Goal: Task Accomplishment & Management: Complete application form

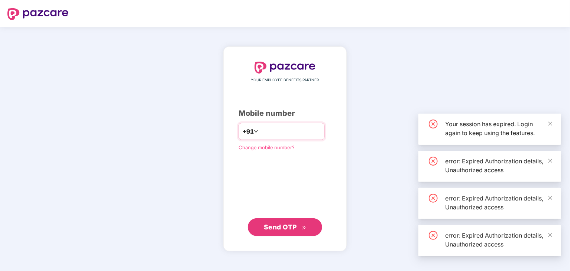
click at [260, 132] on input "number" at bounding box center [290, 132] width 61 height 12
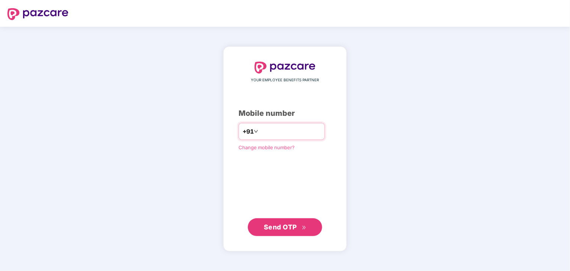
click at [290, 136] on input "number" at bounding box center [290, 132] width 61 height 12
type input "**********"
click at [262, 227] on button "Send OTP" at bounding box center [285, 227] width 74 height 18
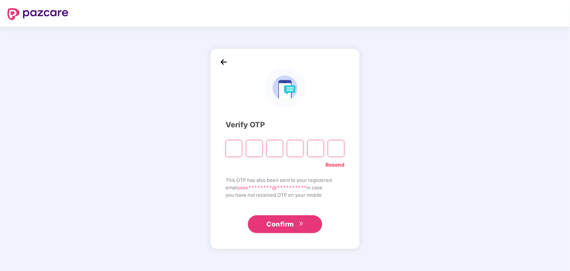
click at [240, 151] on input "Please enter verification code. Digit 1" at bounding box center [234, 148] width 17 height 17
type input "*"
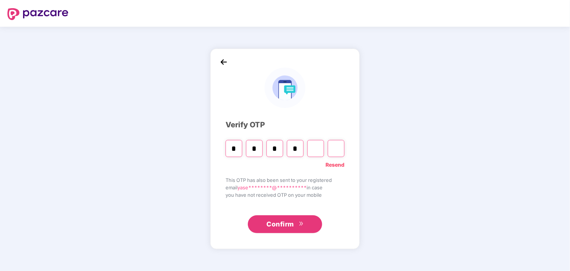
type input "*"
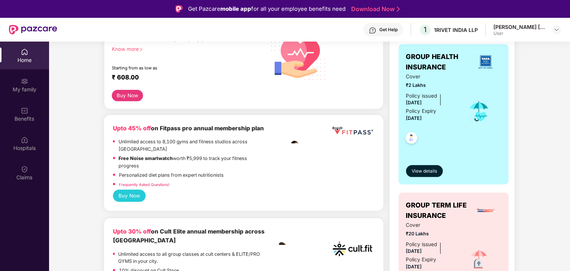
scroll to position [247, 0]
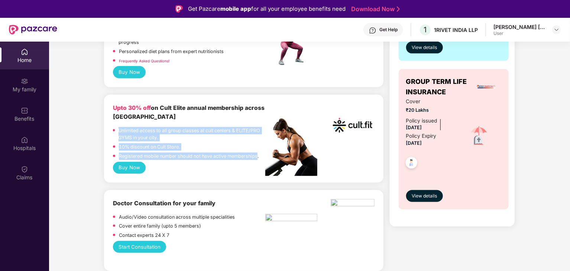
drag, startPoint x: 258, startPoint y: 158, endPoint x: 117, endPoint y: 127, distance: 145.0
click at [117, 127] on div "Upto 30% off on Cult Elite annual membership across India Unlimited access to a…" at bounding box center [189, 133] width 153 height 58
drag, startPoint x: 117, startPoint y: 127, endPoint x: 258, endPoint y: 159, distance: 144.8
click at [258, 159] on div "Upto 30% off on Cult Elite annual membership across India Unlimited access to a…" at bounding box center [189, 133] width 153 height 58
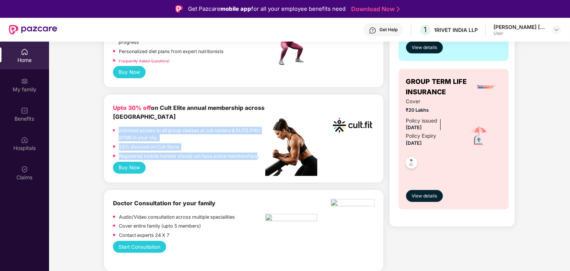
click at [258, 159] on p "Registered mobile number should not have active memberships." at bounding box center [189, 156] width 140 height 7
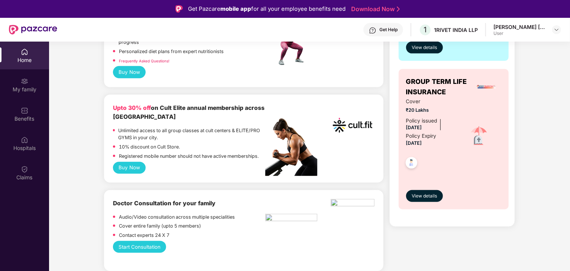
scroll to position [0, 0]
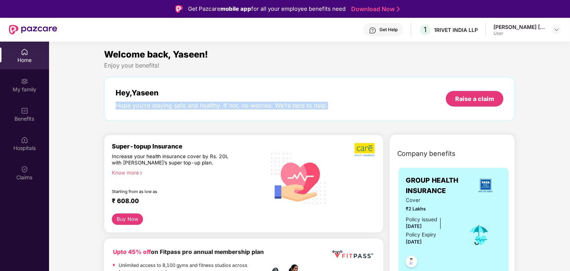
drag, startPoint x: 114, startPoint y: 105, endPoint x: 349, endPoint y: 115, distance: 235.4
click at [349, 115] on div "Hey, [PERSON_NAME] Hope you’re staying safe and healthy. If not, no worries. We…" at bounding box center [309, 99] width 411 height 44
drag, startPoint x: 324, startPoint y: 105, endPoint x: 115, endPoint y: 105, distance: 209.2
click at [116, 105] on div "Hope you’re staying safe and healthy. If not, no worries. We’re here to help." at bounding box center [222, 106] width 213 height 8
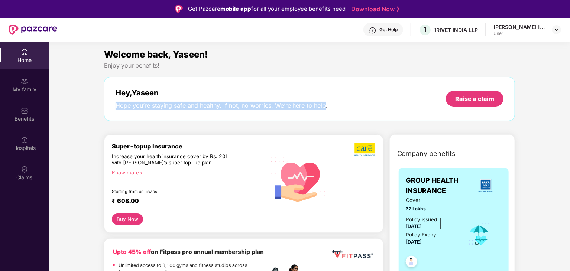
click at [116, 105] on div "Hope you’re staying safe and healthy. If not, no worries. We’re here to help." at bounding box center [222, 106] width 213 height 8
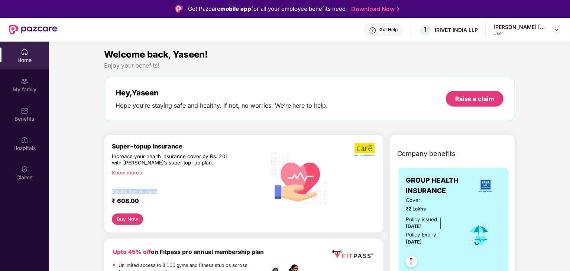
drag, startPoint x: 157, startPoint y: 191, endPoint x: 112, endPoint y: 190, distance: 45.3
click at [112, 190] on div "Starting from as low as" at bounding box center [173, 191] width 122 height 5
drag, startPoint x: 112, startPoint y: 190, endPoint x: 172, endPoint y: 193, distance: 60.6
click at [172, 193] on div "Starting from as low as" at bounding box center [173, 191] width 122 height 5
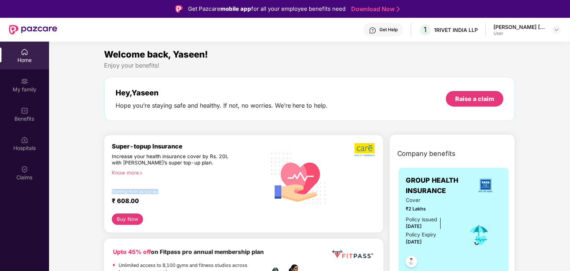
click at [172, 193] on div "Starting from as low as" at bounding box center [173, 191] width 122 height 5
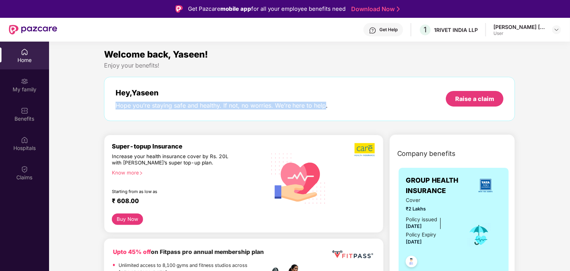
drag, startPoint x: 115, startPoint y: 105, endPoint x: 324, endPoint y: 117, distance: 209.2
click at [324, 117] on div "Hey, [PERSON_NAME] Hope you’re staying safe and healthy. If not, no worries. We…" at bounding box center [309, 99] width 411 height 44
drag, startPoint x: 324, startPoint y: 107, endPoint x: 106, endPoint y: 104, distance: 218.5
click at [106, 104] on div "Hey, [PERSON_NAME] Hope you’re staying safe and healthy. If not, no worries. We…" at bounding box center [309, 99] width 411 height 44
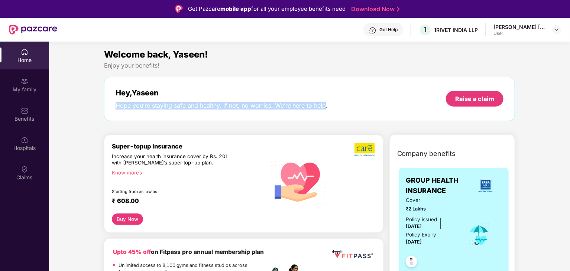
click at [106, 104] on div "Hey, [PERSON_NAME] Hope you’re staying safe and healthy. If not, no worries. We…" at bounding box center [309, 99] width 411 height 44
drag, startPoint x: 113, startPoint y: 104, endPoint x: 325, endPoint y: 105, distance: 211.4
click at [325, 105] on div "Hey, [PERSON_NAME] Hope you’re staying safe and healthy. If not, no worries. We…" at bounding box center [309, 99] width 411 height 44
click at [323, 104] on div "Hope you’re staying safe and healthy. If not, no worries. We’re here to help." at bounding box center [222, 106] width 213 height 8
drag, startPoint x: 323, startPoint y: 106, endPoint x: 116, endPoint y: 107, distance: 207.0
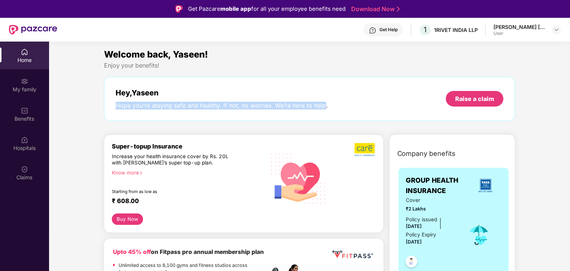
click at [116, 107] on div "Hope you’re staying safe and healthy. If not, no worries. We’re here to help." at bounding box center [222, 106] width 213 height 8
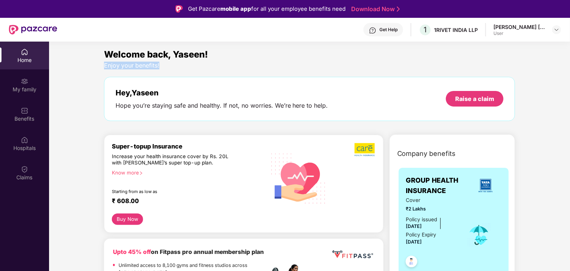
drag, startPoint x: 103, startPoint y: 65, endPoint x: 171, endPoint y: 65, distance: 68.0
click at [171, 65] on div "Welcome back, Yaseen! Enjoy your benefits! Hey, [PERSON_NAME] Hope you’re stayi…" at bounding box center [309, 88] width 417 height 81
click at [171, 65] on div "Enjoy your benefits!" at bounding box center [309, 66] width 411 height 8
click at [158, 59] on span "Welcome back, Yaseen!" at bounding box center [156, 54] width 104 height 11
drag, startPoint x: 161, startPoint y: 64, endPoint x: 103, endPoint y: 65, distance: 58.4
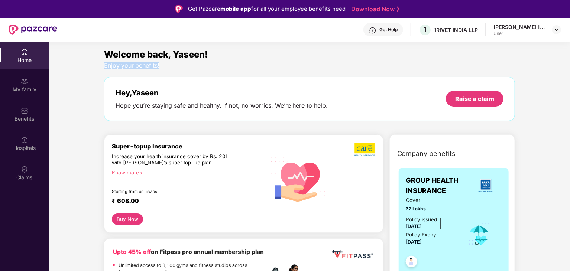
click at [103, 65] on div "Welcome back, Yaseen! Enjoy your benefits! Hey, [PERSON_NAME] Hope you’re stayi…" at bounding box center [309, 88] width 417 height 81
click at [17, 93] on div "My family" at bounding box center [24, 85] width 49 height 28
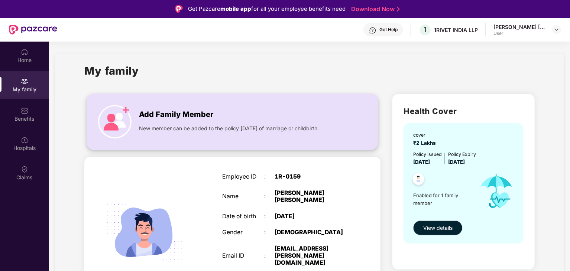
click at [155, 133] on div "Add Family Member New member can be added to the policy [DATE] of marriage or c…" at bounding box center [232, 121] width 291 height 41
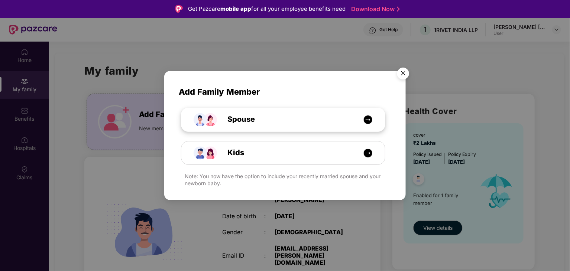
click at [324, 130] on div "Spouse" at bounding box center [283, 119] width 204 height 23
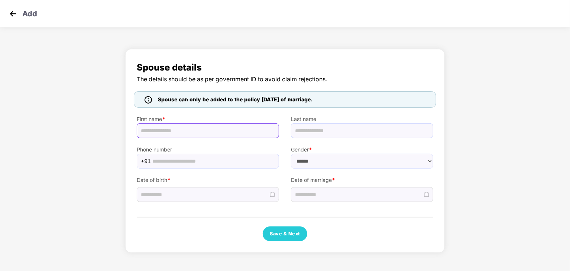
click at [183, 136] on input "text" at bounding box center [208, 130] width 142 height 15
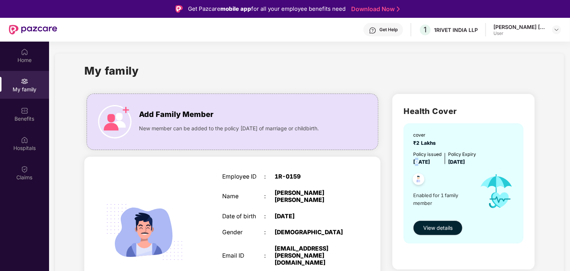
click at [420, 164] on span "[DATE]" at bounding box center [421, 162] width 17 height 6
drag, startPoint x: 434, startPoint y: 204, endPoint x: 414, endPoint y: 197, distance: 21.4
click at [414, 197] on span "Enabled for 1 family member" at bounding box center [442, 199] width 59 height 15
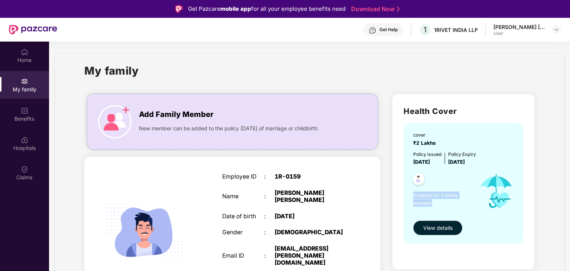
drag, startPoint x: 413, startPoint y: 196, endPoint x: 445, endPoint y: 203, distance: 32.6
click at [445, 203] on span "Enabled for 1 family member" at bounding box center [442, 199] width 59 height 15
click at [425, 199] on span "Enabled for 1 family member" at bounding box center [442, 199] width 59 height 15
click at [435, 202] on span "Enabled for 1 family member" at bounding box center [442, 199] width 59 height 15
click at [233, 117] on div "Add Family Member" at bounding box center [239, 112] width 201 height 15
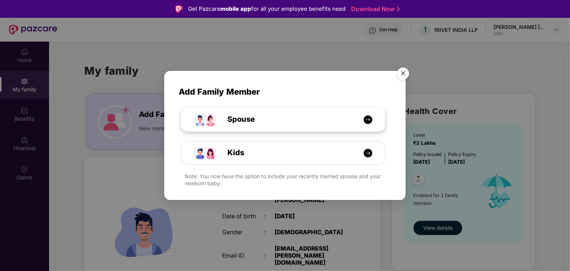
click at [253, 124] on span "Spouse" at bounding box center [233, 120] width 44 height 12
select select "****"
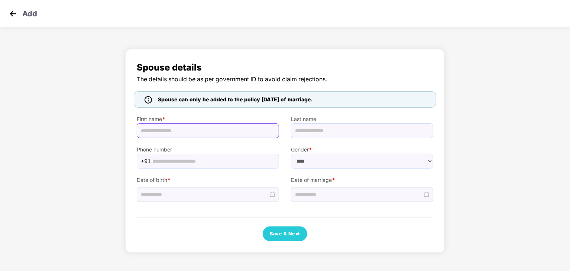
click at [198, 132] on input "text" at bounding box center [208, 130] width 142 height 15
type input "******"
type input "*****"
drag, startPoint x: 313, startPoint y: 135, endPoint x: 290, endPoint y: 129, distance: 23.7
click at [290, 129] on div "Last name *****" at bounding box center [362, 123] width 154 height 30
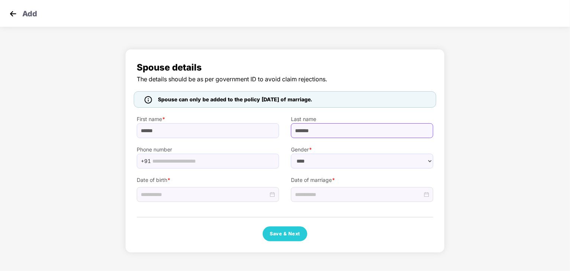
type input "*******"
click at [427, 198] on div at bounding box center [362, 195] width 134 height 8
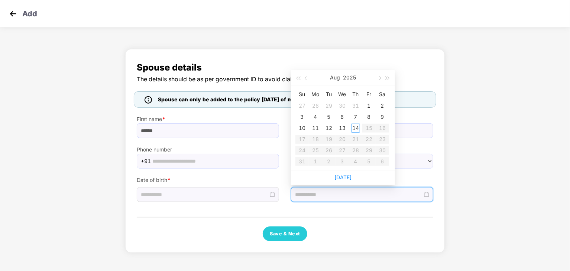
type input "**********"
click at [299, 78] on span "button" at bounding box center [298, 79] width 4 height 4
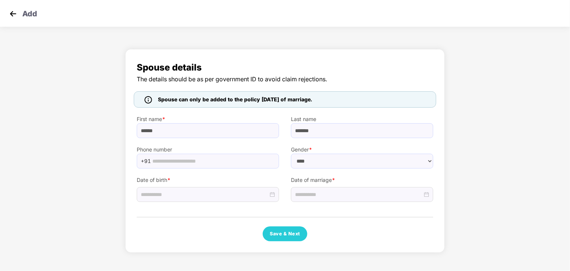
click at [418, 236] on div "Save & Next" at bounding box center [285, 234] width 297 height 15
click at [427, 195] on div at bounding box center [362, 195] width 134 height 8
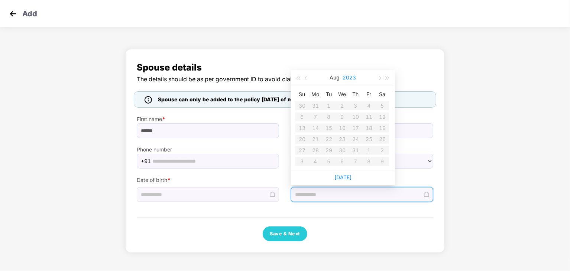
click at [343, 76] on button "2023" at bounding box center [349, 77] width 13 height 15
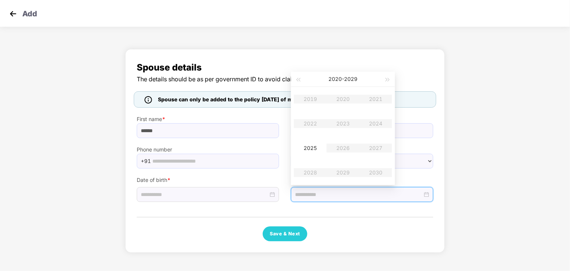
click at [371, 121] on table "2019 2020 2021 2022 2023 2024 2025 2026 2027 2028 2029 2030" at bounding box center [343, 136] width 98 height 98
click at [372, 121] on table "2019 2020 2021 2022 2023 2024 2025 2026 2027 2028 2029 2030" at bounding box center [343, 136] width 98 height 98
click at [373, 125] on table "2019 2020 2021 2022 2023 2024 2025 2026 2027 2028 2029 2030" at bounding box center [343, 136] width 98 height 98
type input "**********"
click at [373, 126] on table "2019 2020 2021 2022 2023 2024 2025 2026 2027 2028 2029 2030" at bounding box center [343, 136] width 98 height 98
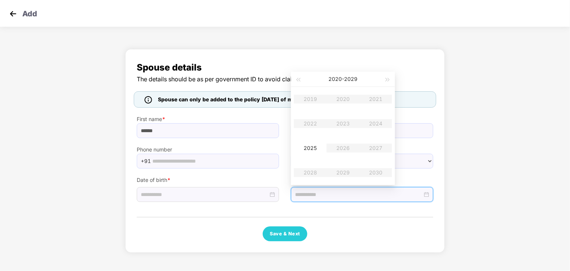
click at [373, 126] on table "2019 2020 2021 2022 2023 2024 2025 2026 2027 2028 2029 2030" at bounding box center [343, 136] width 98 height 98
click at [518, 163] on div "Spouse details The details should be as per government ID to avoid claim reject…" at bounding box center [285, 152] width 570 height 215
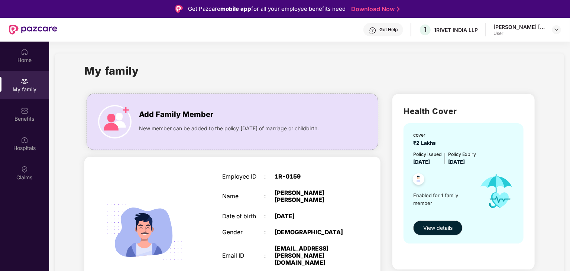
click at [389, 29] on div "Get Help" at bounding box center [388, 30] width 18 height 6
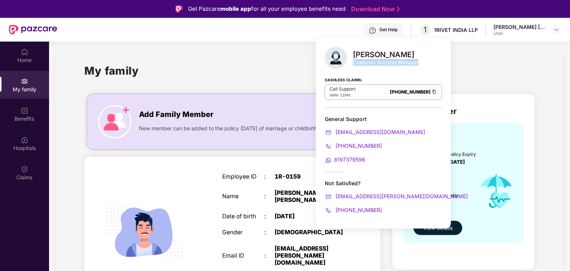
drag, startPoint x: 353, startPoint y: 65, endPoint x: 425, endPoint y: 67, distance: 72.1
click at [425, 67] on div "[PERSON_NAME] Customer Success Manager" at bounding box center [383, 58] width 117 height 22
drag, startPoint x: 421, startPoint y: 62, endPoint x: 353, endPoint y: 62, distance: 67.6
click at [353, 62] on div "Customer Success Manager" at bounding box center [385, 62] width 65 height 7
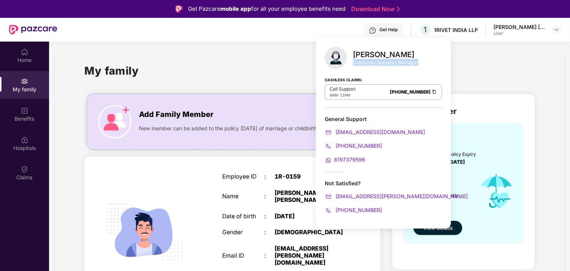
click at [353, 62] on div "Customer Success Manager" at bounding box center [385, 62] width 65 height 7
drag, startPoint x: 357, startPoint y: 63, endPoint x: 421, endPoint y: 68, distance: 64.8
click at [421, 68] on div "[PERSON_NAME] Customer Success Manager" at bounding box center [383, 58] width 117 height 22
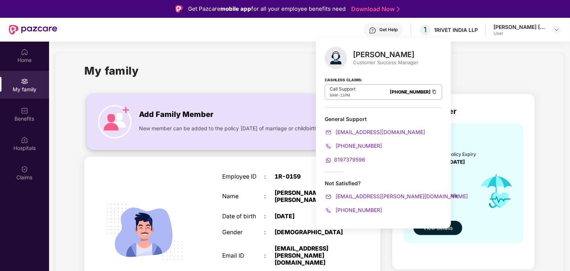
click at [141, 115] on span "Add Family Member" at bounding box center [176, 115] width 74 height 12
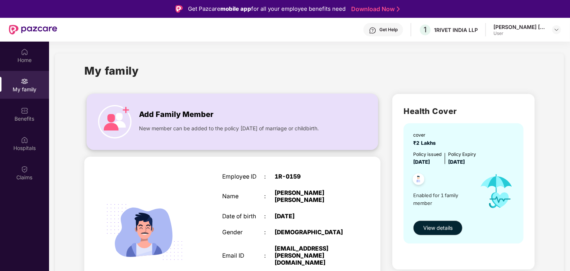
click at [275, 109] on div "Add Family Member" at bounding box center [239, 112] width 201 height 15
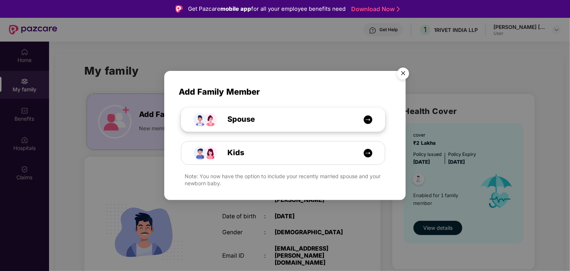
click at [291, 125] on div "Spouse" at bounding box center [287, 120] width 153 height 12
select select "****"
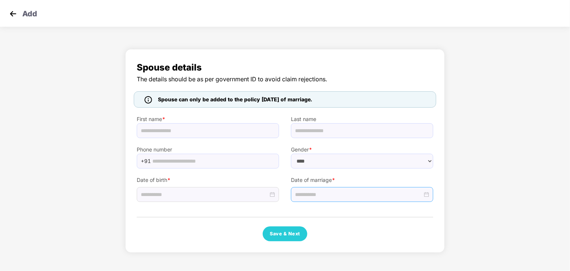
click at [430, 192] on div at bounding box center [362, 194] width 142 height 15
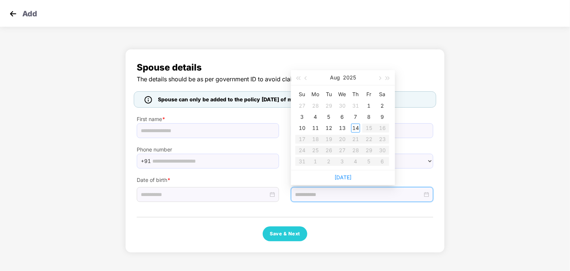
type input "**********"
click at [304, 79] on button "button" at bounding box center [306, 77] width 8 height 15
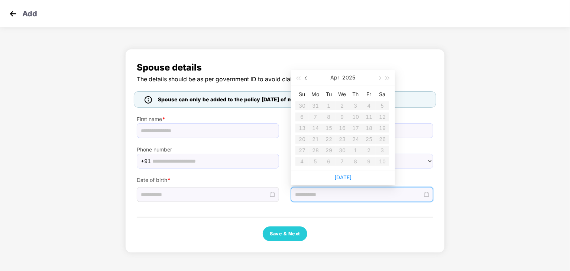
click at [304, 79] on button "button" at bounding box center [306, 77] width 8 height 15
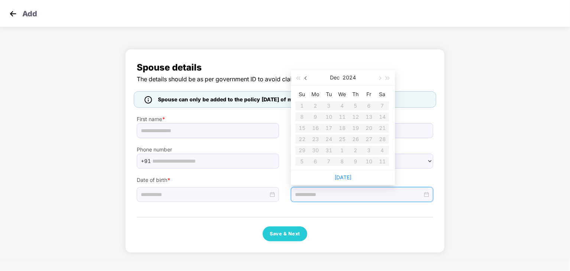
click at [304, 79] on button "button" at bounding box center [306, 77] width 8 height 15
click at [382, 75] on button "button" at bounding box center [379, 77] width 8 height 15
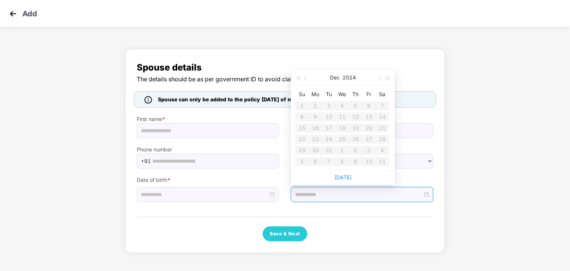
click at [306, 104] on table "Su Mo Tu We Th Fr Sa 1 2 3 4 5 6 7 8 9 10 11 12 13 14 15 16 17 18 19 20 21 22 2…" at bounding box center [342, 127] width 94 height 79
click at [299, 104] on table "Su Mo Tu We Th Fr Sa 1 2 3 4 5 6 7 8 9 10 11 12 13 14 15 16 17 18 19 20 21 22 2…" at bounding box center [342, 127] width 94 height 79
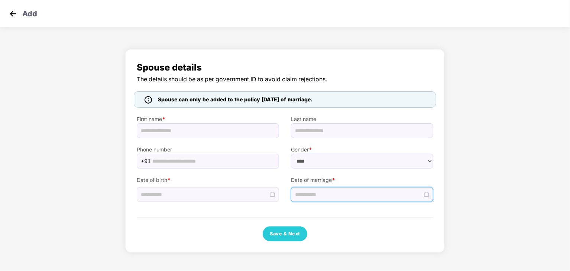
click at [10, 17] on img at bounding box center [12, 13] width 11 height 11
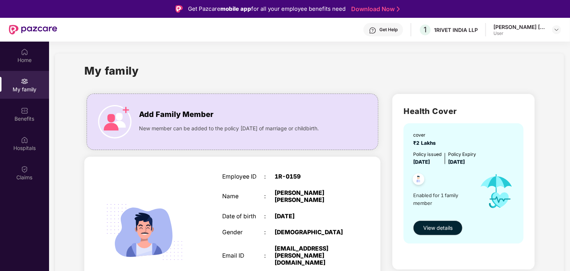
click at [375, 29] on img at bounding box center [372, 30] width 7 height 7
click at [452, 33] on div "1 1RIVET INDIA LLP" at bounding box center [448, 29] width 59 height 13
click at [456, 29] on div "1RIVET INDIA LLP" at bounding box center [456, 29] width 44 height 7
click at [376, 29] on img at bounding box center [372, 30] width 7 height 7
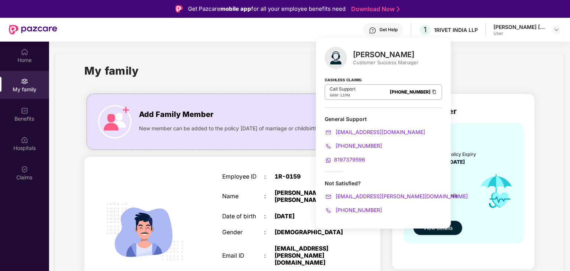
click at [228, 63] on div "My family" at bounding box center [309, 75] width 450 height 26
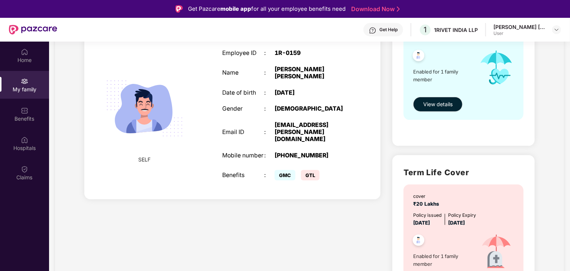
scroll to position [172, 0]
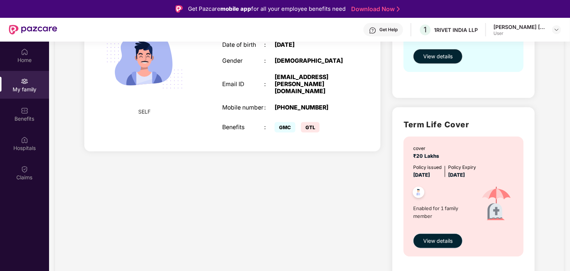
click at [444, 246] on button "View details" at bounding box center [437, 241] width 49 height 15
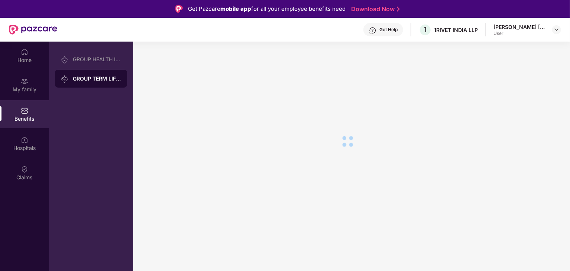
scroll to position [0, 0]
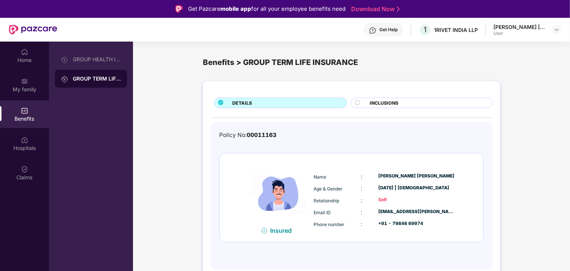
click at [409, 95] on div "DETAILS INCLUSIONS Policy No: 00011163 Insured Name : [PERSON_NAME] [PERSON_NAM…" at bounding box center [351, 179] width 297 height 196
click at [399, 103] on div "INCLUSIONS" at bounding box center [427, 104] width 123 height 8
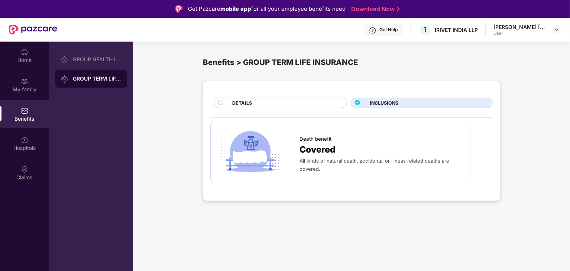
click at [296, 105] on div "DETAILS" at bounding box center [286, 104] width 114 height 8
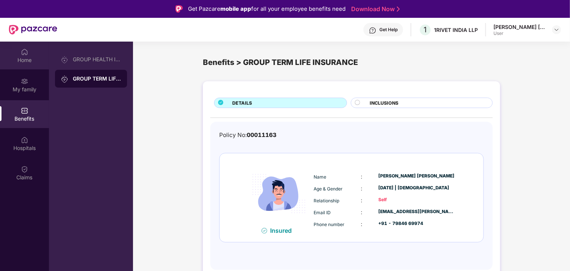
click at [40, 58] on div "Home" at bounding box center [24, 59] width 49 height 7
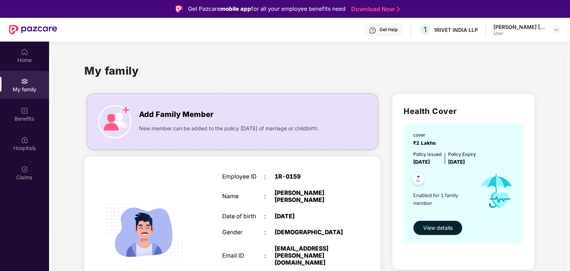
click at [399, 30] on div "Get Help" at bounding box center [383, 29] width 40 height 13
drag, startPoint x: 514, startPoint y: 80, endPoint x: 388, endPoint y: 30, distance: 135.9
click at [388, 30] on div "Get Help" at bounding box center [388, 30] width 18 height 6
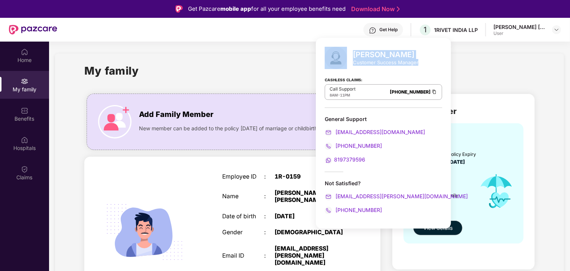
drag, startPoint x: 427, startPoint y: 64, endPoint x: 352, endPoint y: 64, distance: 74.7
click at [352, 64] on div "[PERSON_NAME] Customer Success Manager" at bounding box center [383, 58] width 117 height 22
click at [352, 64] on div at bounding box center [339, 58] width 28 height 22
drag, startPoint x: 352, startPoint y: 64, endPoint x: 400, endPoint y: 65, distance: 47.9
click at [400, 65] on div "[PERSON_NAME] Customer Success Manager" at bounding box center [383, 58] width 117 height 22
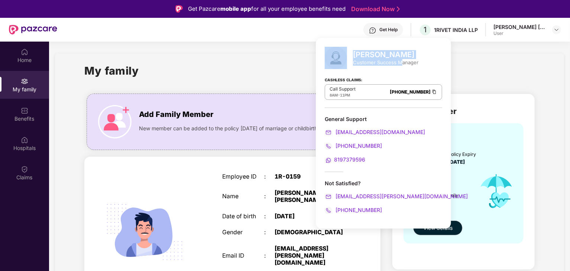
click at [400, 65] on div "Customer Success Manager" at bounding box center [385, 62] width 65 height 7
drag, startPoint x: 419, startPoint y: 61, endPoint x: 353, endPoint y: 63, distance: 65.8
click at [353, 63] on div "Customer Success Manager" at bounding box center [385, 62] width 65 height 7
drag, startPoint x: 353, startPoint y: 63, endPoint x: 415, endPoint y: 67, distance: 61.4
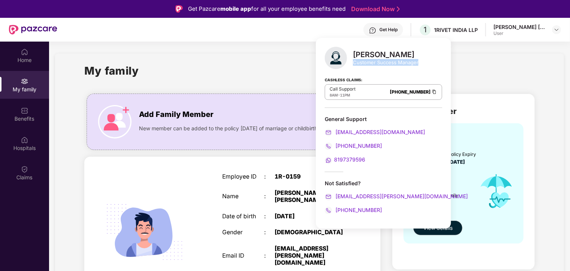
click at [415, 67] on div "[PERSON_NAME] Customer Success Manager" at bounding box center [383, 58] width 117 height 22
drag, startPoint x: 339, startPoint y: 91, endPoint x: 364, endPoint y: 93, distance: 25.0
click at [364, 93] on div "Call Support 8AM - 11PM [PHONE_NUMBER]" at bounding box center [383, 92] width 117 height 16
click at [382, 91] on div "Call Support 8AM - 11PM [PHONE_NUMBER]" at bounding box center [383, 92] width 117 height 16
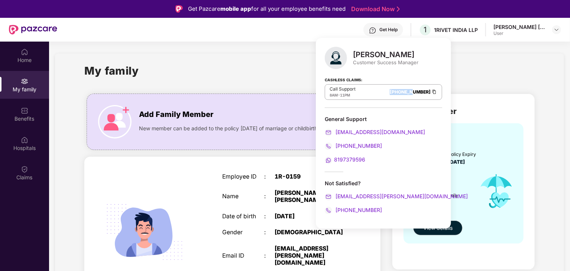
drag, startPoint x: 389, startPoint y: 92, endPoint x: 415, endPoint y: 98, distance: 26.5
click at [415, 98] on div "Call Support 8AM - 11PM [PHONE_NUMBER]" at bounding box center [383, 92] width 117 height 16
click at [408, 89] on link "[PHONE_NUMBER]" at bounding box center [410, 92] width 41 height 6
click at [555, 30] on img at bounding box center [557, 30] width 6 height 6
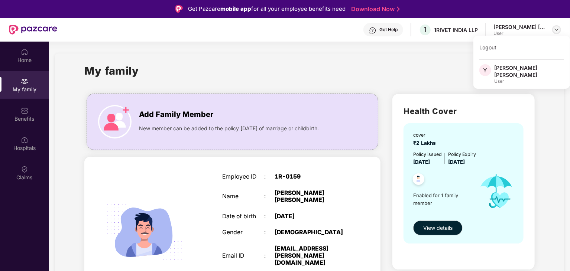
click at [555, 30] on img at bounding box center [557, 30] width 6 height 6
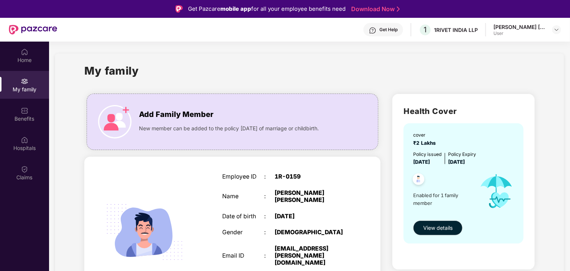
click at [362, 30] on div "Get Help 1 1RIVET [GEOGRAPHIC_DATA] LLP [PERSON_NAME] [PERSON_NAME] User" at bounding box center [309, 30] width 504 height 24
click at [379, 30] on div "Get Help" at bounding box center [388, 30] width 18 height 6
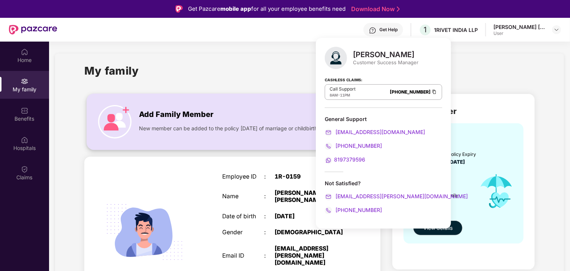
click at [221, 99] on div "Add Family Member New member can be added to the policy [DATE] of marriage or c…" at bounding box center [233, 122] width 292 height 56
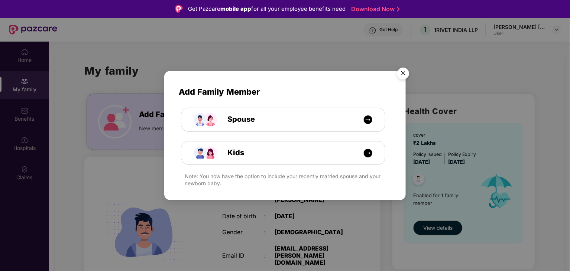
drag, startPoint x: 227, startPoint y: 184, endPoint x: 249, endPoint y: 188, distance: 22.7
click at [249, 188] on div "Add Family Member Spouse Kids Note: You now have the option to include your rec…" at bounding box center [285, 132] width 242 height 122
click at [265, 114] on div "Spouse" at bounding box center [287, 120] width 153 height 12
select select "****"
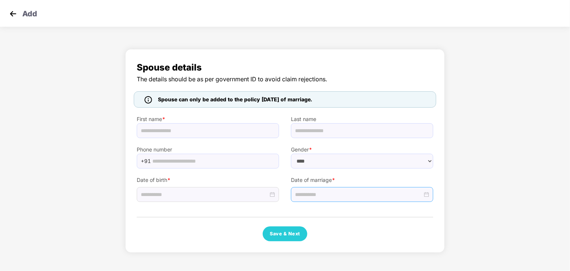
click at [425, 193] on div at bounding box center [362, 195] width 134 height 8
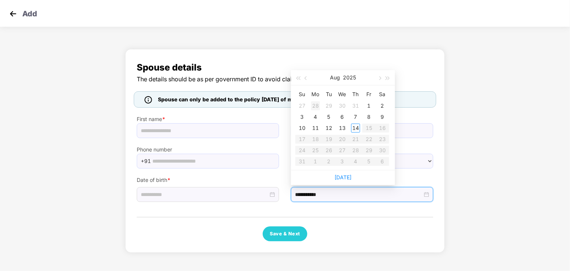
type input "**********"
click at [307, 75] on button "button" at bounding box center [306, 77] width 8 height 15
type input "**********"
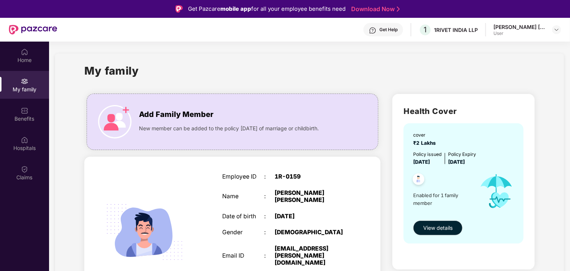
click at [391, 31] on div "Get Help" at bounding box center [388, 30] width 18 height 6
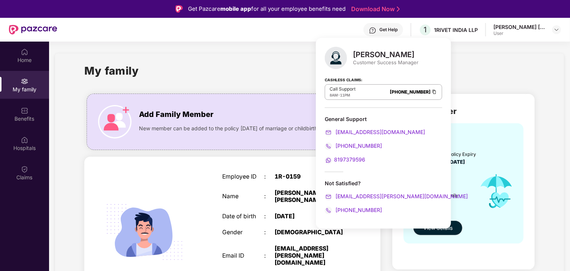
click at [238, 60] on div "My family Add Family Member New member can be added to the policy [DATE] of mar…" at bounding box center [309, 263] width 509 height 419
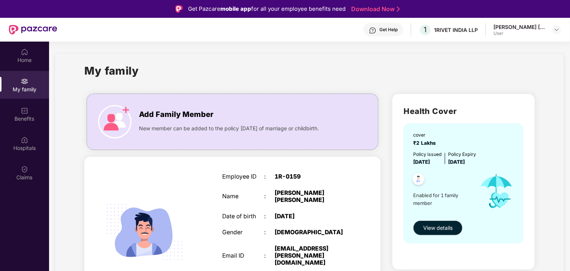
click at [383, 25] on div "Get Help" at bounding box center [383, 29] width 40 height 13
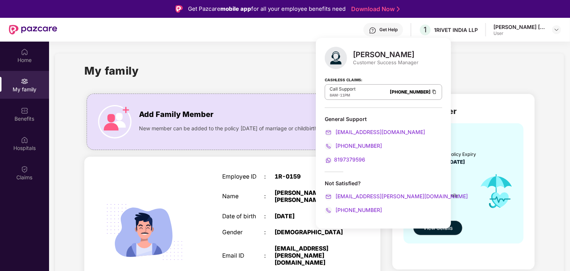
click at [242, 54] on div "My family Add Family Member New member can be added to the policy [DATE] of mar…" at bounding box center [309, 263] width 509 height 419
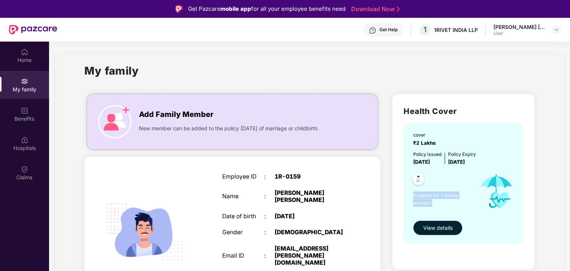
drag, startPoint x: 411, startPoint y: 196, endPoint x: 441, endPoint y: 202, distance: 31.0
click at [441, 202] on div "cover ₹2 Lakhs Policy issued [DATE] Policy Expiry [DATE] Enabled for 1 family m…" at bounding box center [464, 183] width 120 height 120
click at [441, 202] on span "Enabled for 1 family member" at bounding box center [442, 199] width 59 height 15
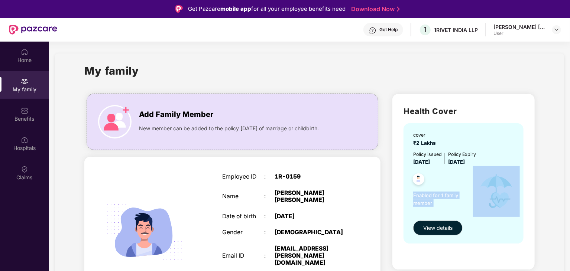
drag, startPoint x: 425, startPoint y: 199, endPoint x: 413, endPoint y: 195, distance: 12.0
click at [413, 195] on span "Enabled for 1 family member" at bounding box center [442, 199] width 59 height 15
drag, startPoint x: 413, startPoint y: 195, endPoint x: 435, endPoint y: 202, distance: 22.9
click at [435, 202] on span "Enabled for 1 family member" at bounding box center [442, 199] width 59 height 15
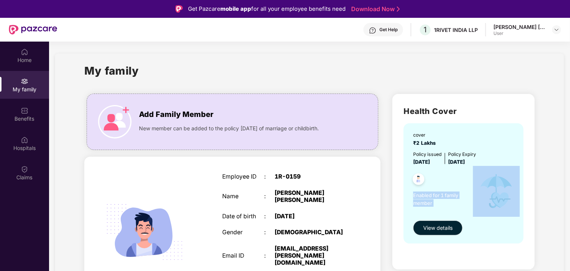
click at [435, 202] on span "Enabled for 1 family member" at bounding box center [442, 199] width 59 height 15
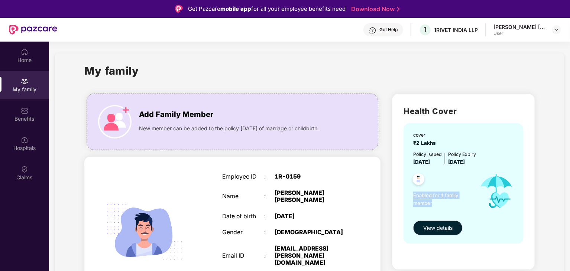
drag, startPoint x: 435, startPoint y: 202, endPoint x: 413, endPoint y: 195, distance: 23.5
click at [413, 195] on span "Enabled for 1 family member" at bounding box center [442, 199] width 59 height 15
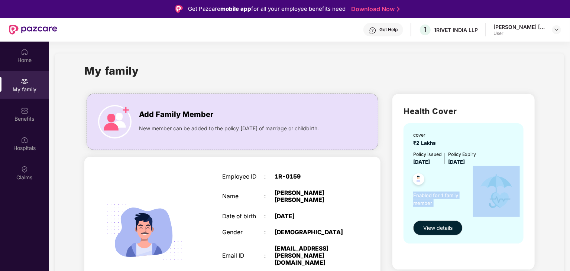
drag, startPoint x: 413, startPoint y: 195, endPoint x: 440, endPoint y: 201, distance: 27.8
click at [440, 201] on span "Enabled for 1 family member" at bounding box center [442, 199] width 59 height 15
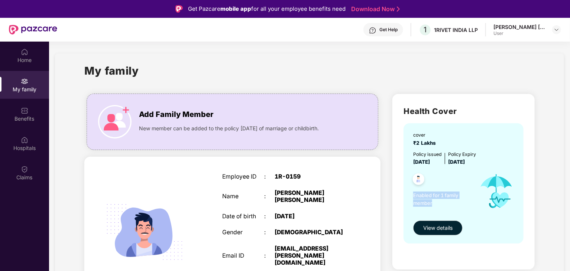
drag, startPoint x: 440, startPoint y: 203, endPoint x: 404, endPoint y: 194, distance: 37.1
click at [404, 194] on div "cover ₹2 Lakhs Policy issued [DATE] Policy Expiry [DATE] Enabled for 1 family m…" at bounding box center [464, 183] width 120 height 120
click at [407, 195] on div "cover ₹2 Lakhs Policy issued [DATE] Policy Expiry [DATE] Enabled for 1 family m…" at bounding box center [464, 183] width 120 height 120
click at [410, 195] on div "cover ₹2 Lakhs Policy issued [DATE] Policy Expiry [DATE] Enabled for 1 family m…" at bounding box center [464, 183] width 120 height 120
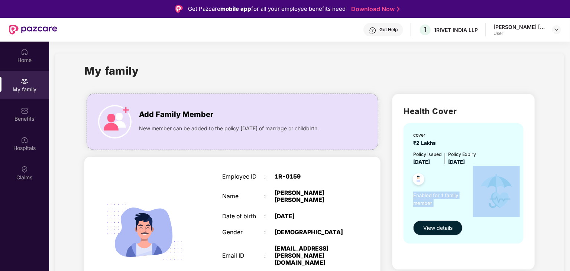
drag, startPoint x: 410, startPoint y: 195, endPoint x: 447, endPoint y: 207, distance: 39.3
click at [447, 207] on div "cover ₹2 Lakhs Policy issued [DATE] Policy Expiry [DATE] Enabled for 1 family m…" at bounding box center [464, 183] width 120 height 120
click at [447, 207] on span "Enabled for 1 family member" at bounding box center [442, 199] width 59 height 15
drag, startPoint x: 417, startPoint y: 198, endPoint x: 404, endPoint y: 194, distance: 13.9
click at [404, 194] on div "cover ₹2 Lakhs Policy issued [DATE] Policy Expiry [DATE] Enabled for 1 family m…" at bounding box center [464, 183] width 120 height 120
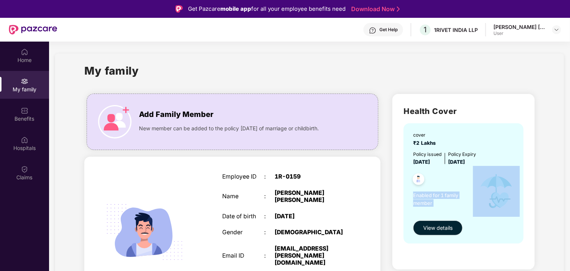
click at [404, 194] on div "cover ₹2 Lakhs Policy issued [DATE] Policy Expiry [DATE] Enabled for 1 family m…" at bounding box center [464, 183] width 120 height 120
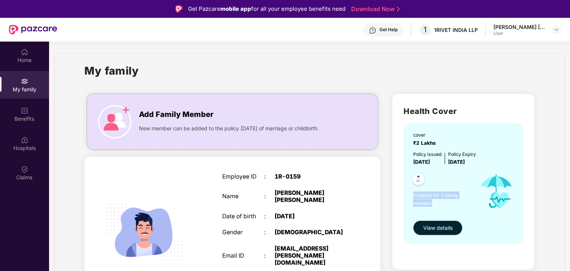
drag, startPoint x: 412, startPoint y: 197, endPoint x: 444, endPoint y: 205, distance: 33.5
click at [444, 205] on div "cover ₹2 Lakhs Policy issued [DATE] Policy Expiry [DATE] Enabled for 1 family m…" at bounding box center [464, 183] width 120 height 120
click at [444, 205] on span "Enabled for 1 family member" at bounding box center [442, 199] width 59 height 15
click at [382, 27] on div "Get Help" at bounding box center [388, 30] width 18 height 6
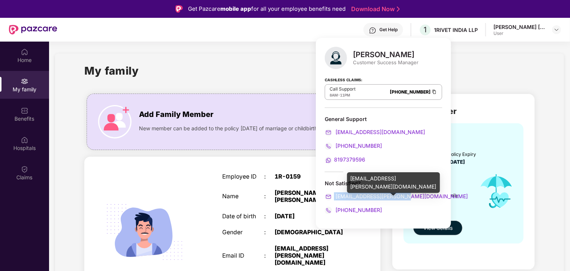
drag, startPoint x: 406, startPoint y: 197, endPoint x: 334, endPoint y: 197, distance: 71.3
click at [334, 197] on div "[EMAIL_ADDRESS][PERSON_NAME][DOMAIN_NAME]" at bounding box center [383, 196] width 117 height 8
copy span "[EMAIL_ADDRESS][PERSON_NAME][DOMAIN_NAME]"
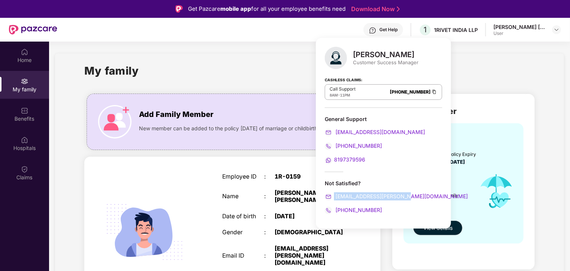
click at [167, 71] on div "My family" at bounding box center [309, 75] width 450 height 26
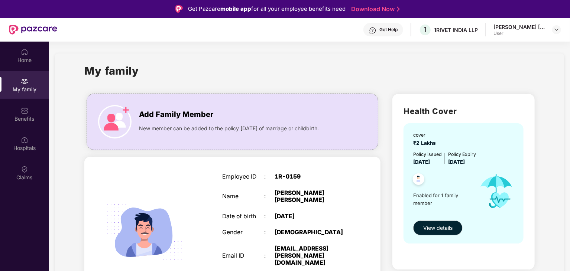
scroll to position [124, 0]
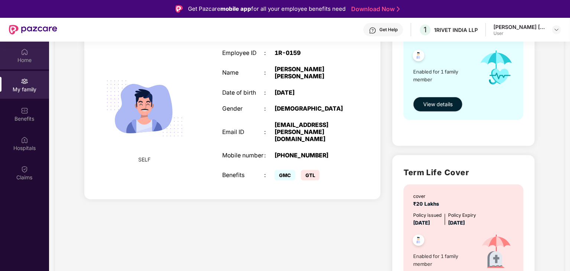
click at [22, 60] on div "Home" at bounding box center [24, 59] width 49 height 7
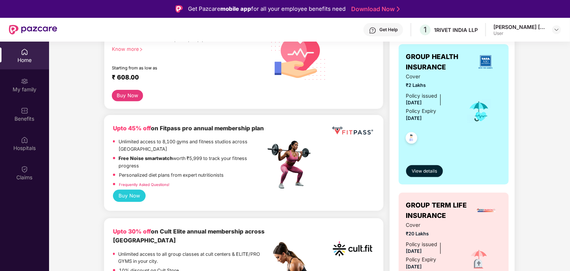
scroll to position [0, 0]
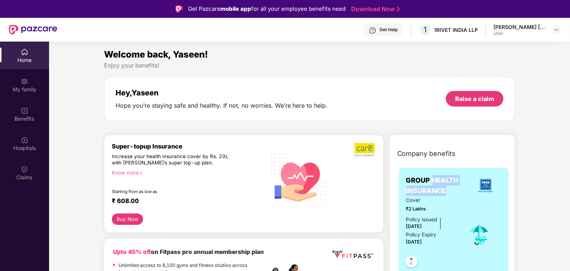
drag, startPoint x: 447, startPoint y: 189, endPoint x: 432, endPoint y: 181, distance: 17.5
click at [432, 181] on span "GROUP HEALTH INSURANCE" at bounding box center [438, 185] width 64 height 21
copy span "HEALTH INSURANCE"
click at [38, 63] on div "Home" at bounding box center [24, 59] width 49 height 7
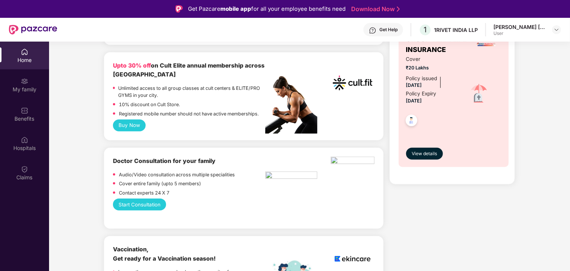
scroll to position [372, 0]
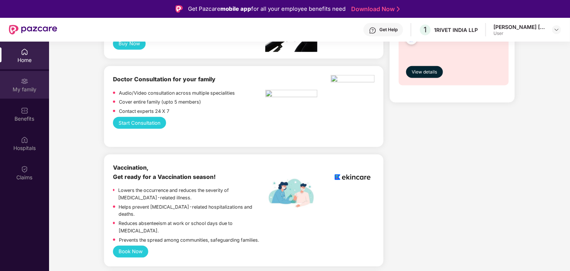
click at [24, 94] on div "My family" at bounding box center [24, 85] width 49 height 28
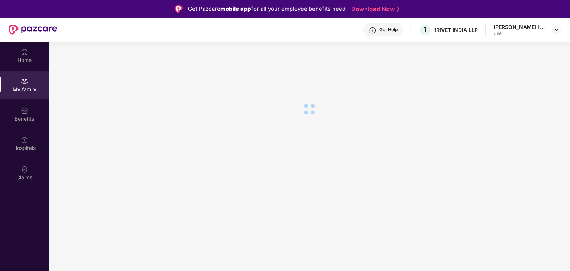
click at [28, 70] on div "Home My family Benefits Hospitals Claims" at bounding box center [24, 115] width 49 height 147
click at [30, 51] on div "Home" at bounding box center [24, 56] width 49 height 28
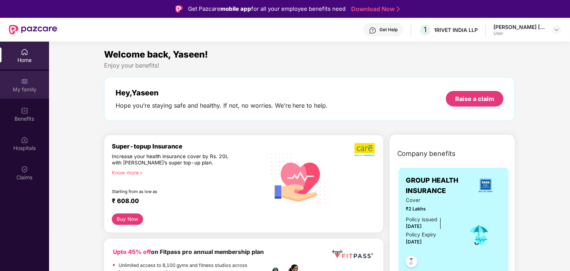
click at [22, 91] on div "My family" at bounding box center [24, 89] width 49 height 7
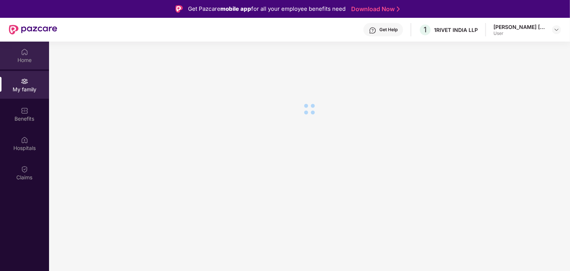
click at [27, 50] on img at bounding box center [24, 51] width 7 height 7
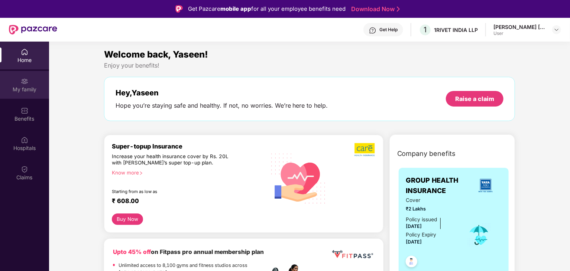
click at [33, 87] on div "My family" at bounding box center [24, 89] width 49 height 7
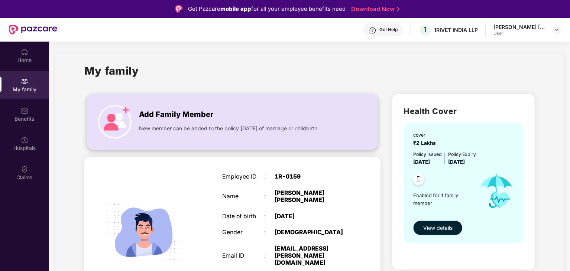
click at [158, 129] on span "New member can be added to the policy [DATE] of marriage or childbirth." at bounding box center [229, 128] width 180 height 8
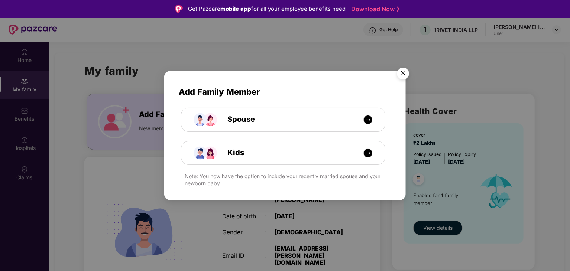
click at [404, 71] on img "Close" at bounding box center [403, 74] width 21 height 21
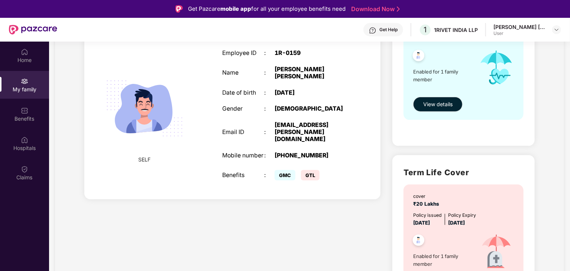
scroll to position [172, 0]
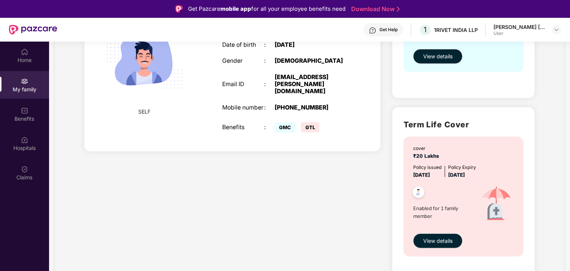
click at [327, 246] on div "Add Family Member New member can be added to the policy within 30 days of marri…" at bounding box center [232, 104] width 308 height 376
